Goal: Transaction & Acquisition: Purchase product/service

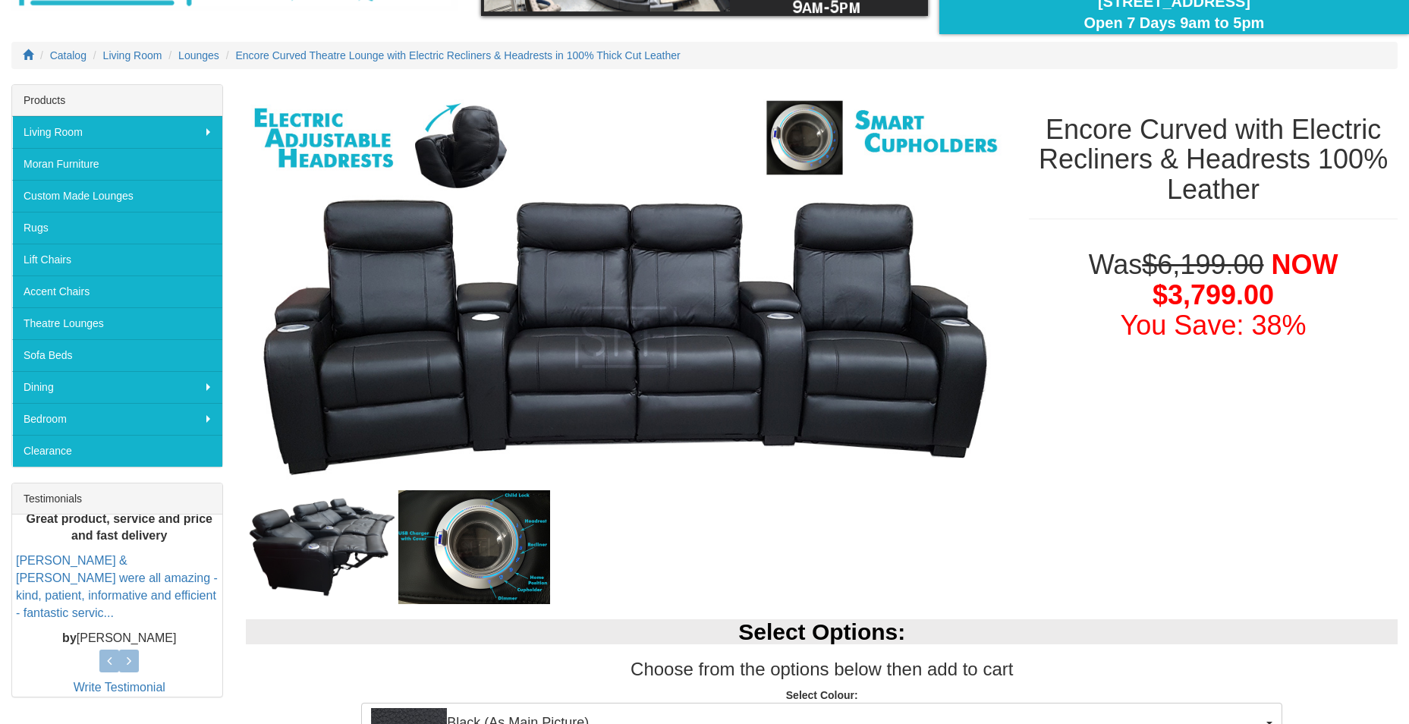
scroll to position [228, 0]
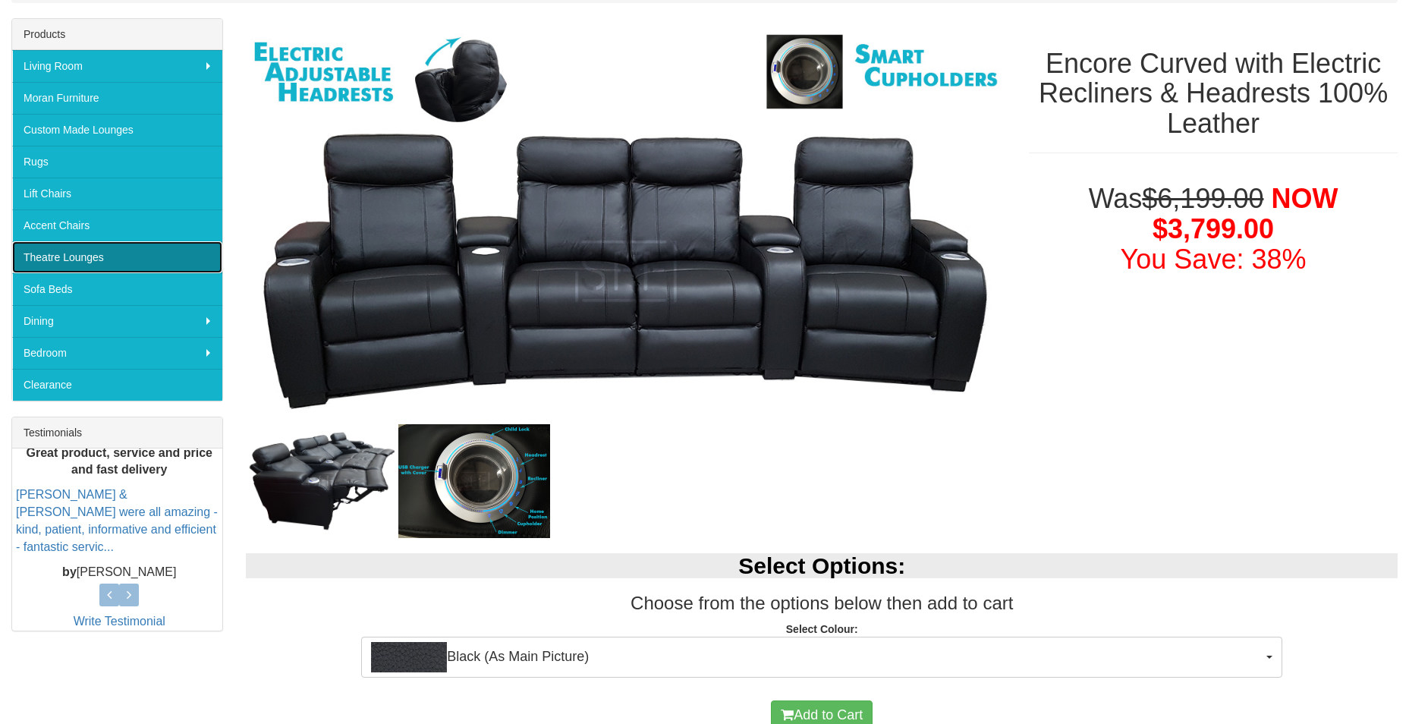
click at [54, 265] on link "Theatre Lounges" at bounding box center [117, 257] width 210 height 32
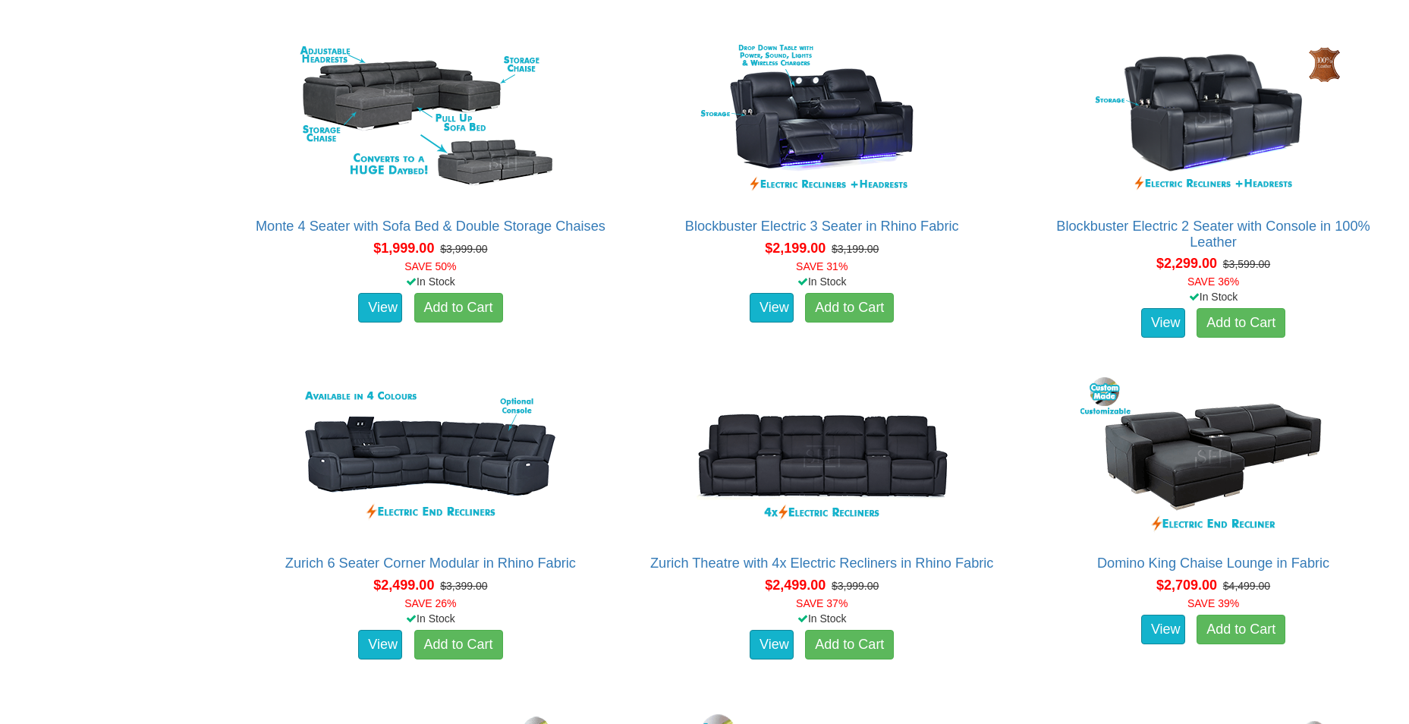
scroll to position [1517, 0]
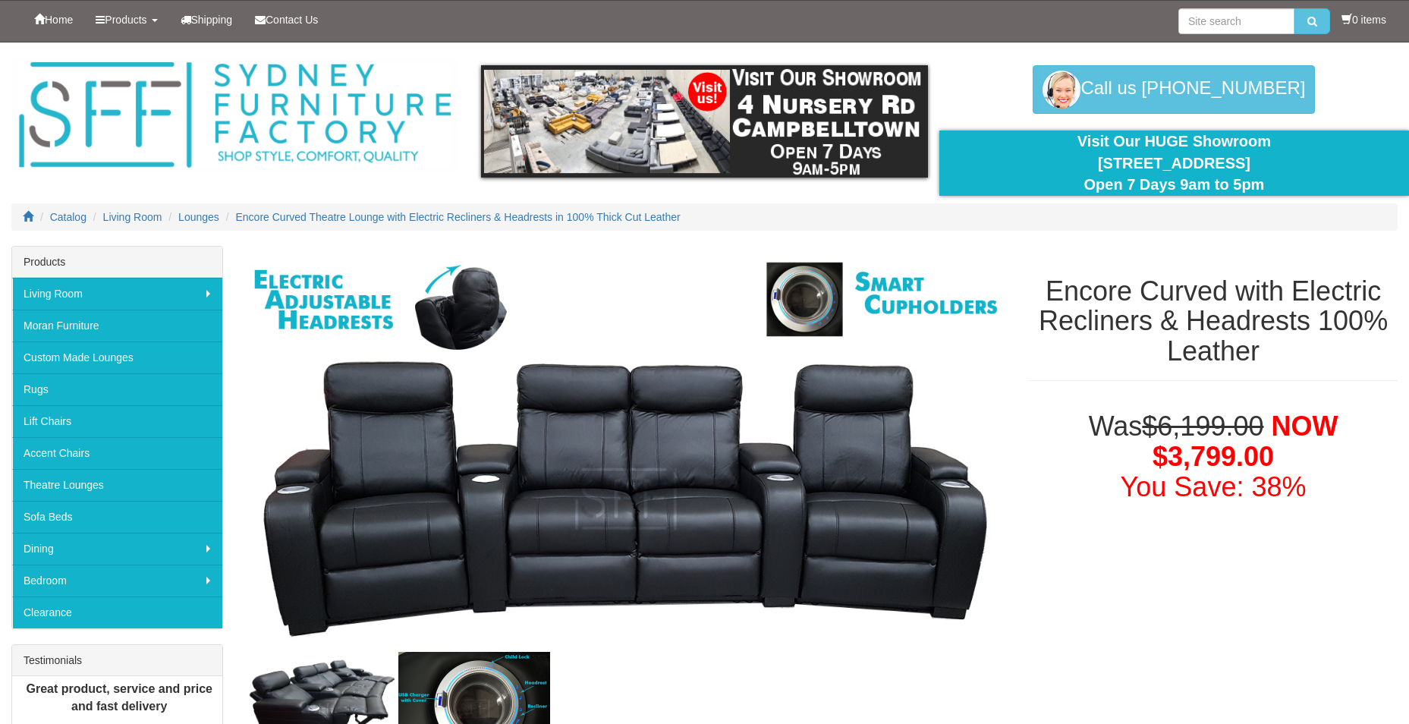
scroll to position [228, 0]
